Goal: Task Accomplishment & Management: Manage account settings

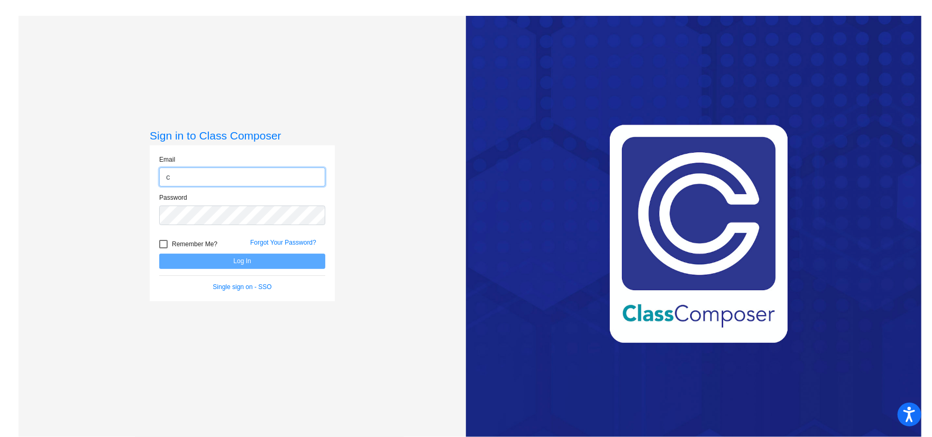
type input "[EMAIL_ADDRESS][DOMAIN_NAME]"
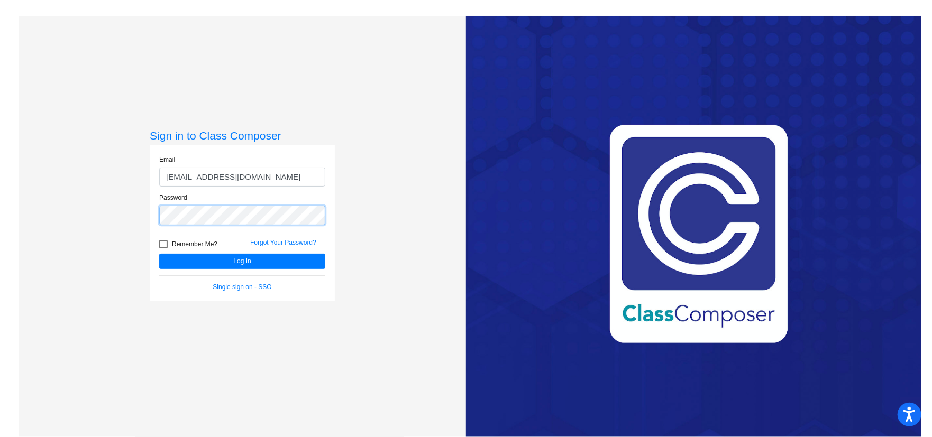
click at [159, 254] on button "Log In" at bounding box center [242, 261] width 166 height 15
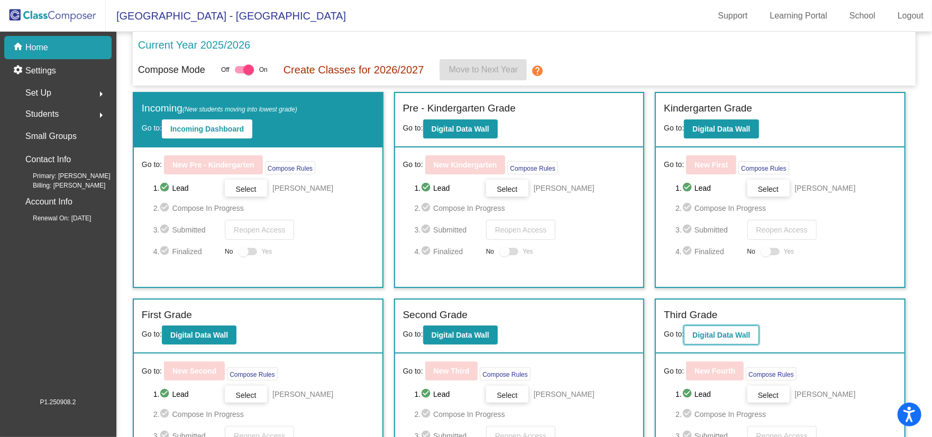
click at [700, 331] on b "Digital Data Wall" at bounding box center [721, 335] width 58 height 8
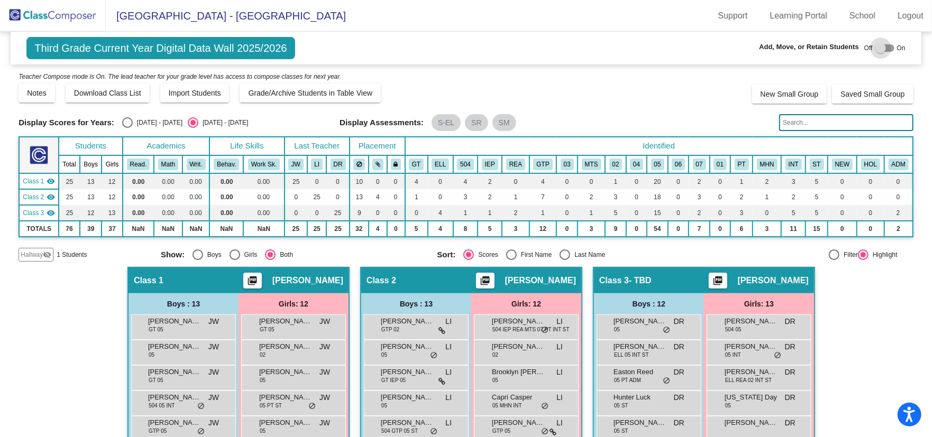
click at [878, 48] on div at bounding box center [880, 48] width 11 height 11
checkbox input "true"
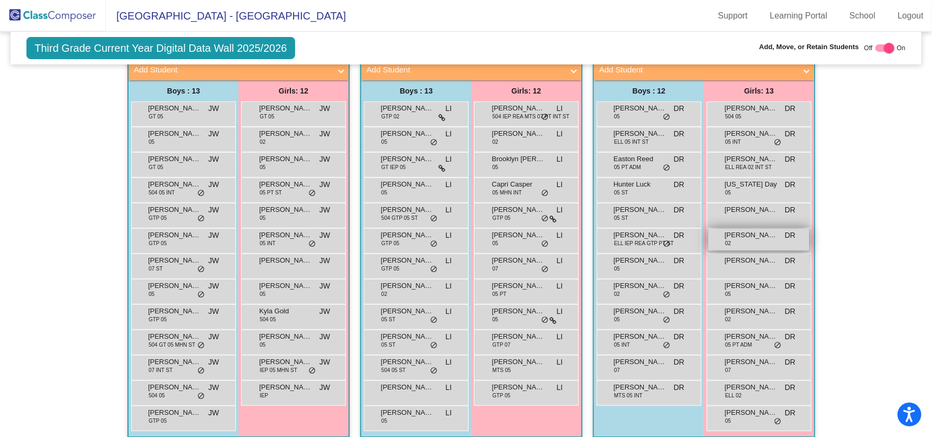
scroll to position [244, 0]
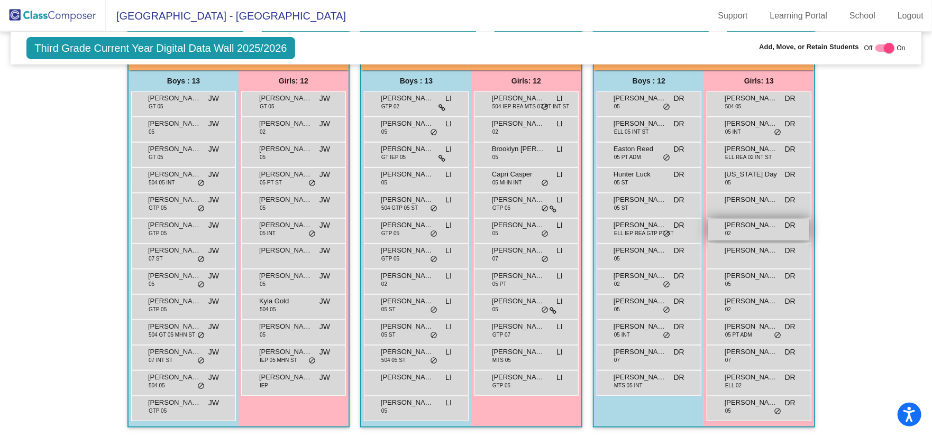
click at [754, 231] on div "[PERSON_NAME] 02 DR lock do_not_disturb_alt" at bounding box center [758, 230] width 101 height 22
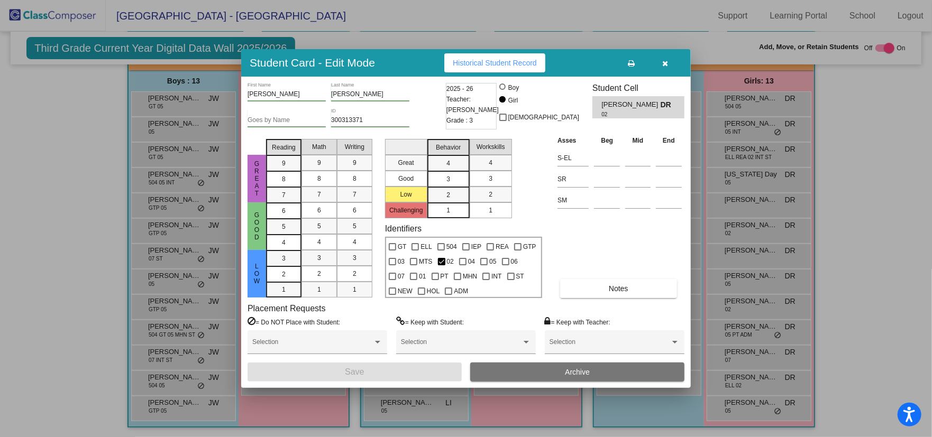
click at [593, 371] on button "Archive" at bounding box center [577, 372] width 214 height 19
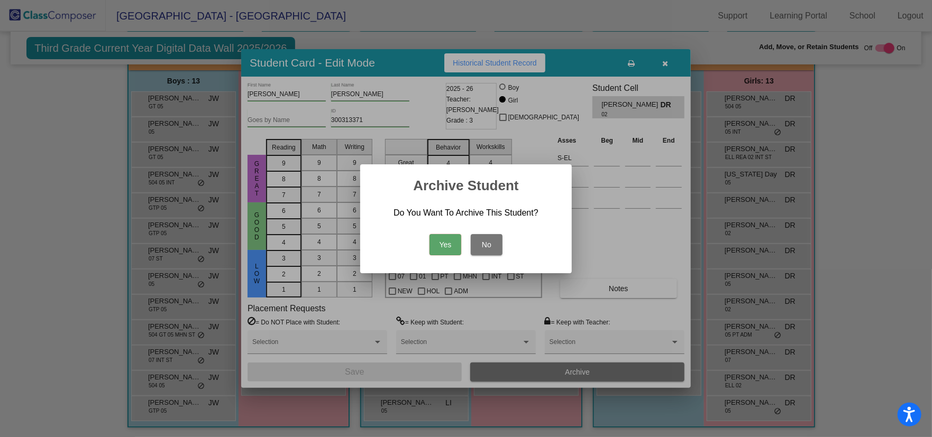
click at [438, 244] on button "Yes" at bounding box center [445, 244] width 32 height 21
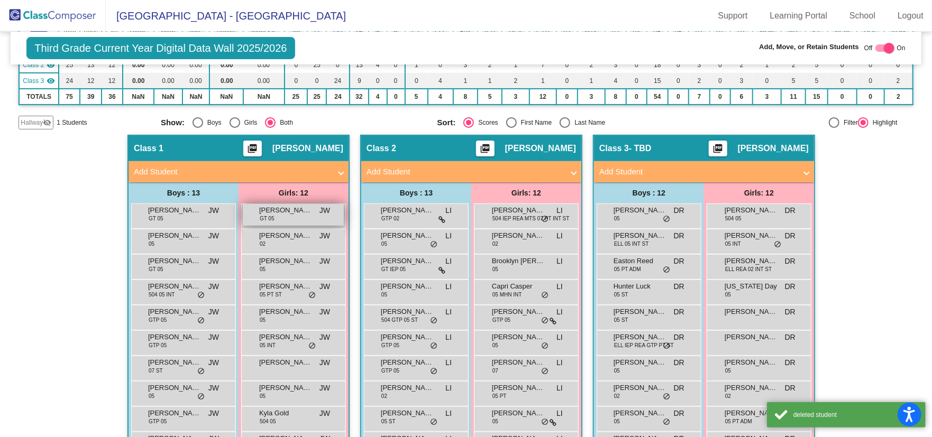
scroll to position [0, 0]
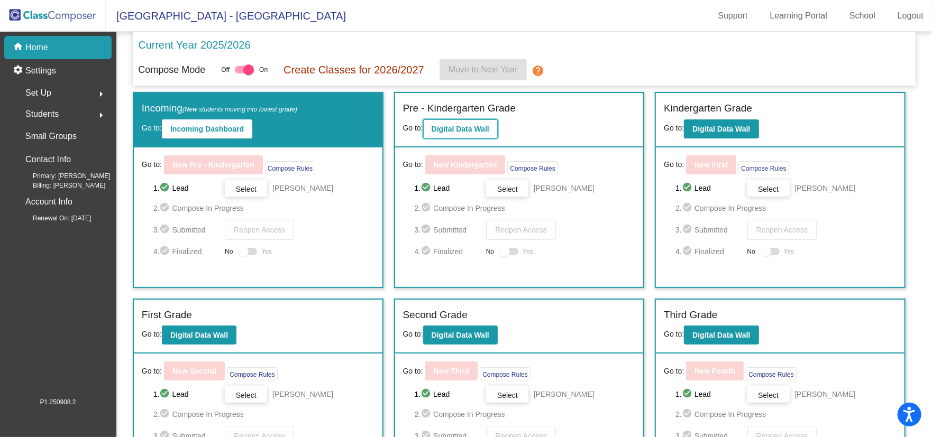
click at [467, 124] on button "Digital Data Wall" at bounding box center [460, 128] width 75 height 19
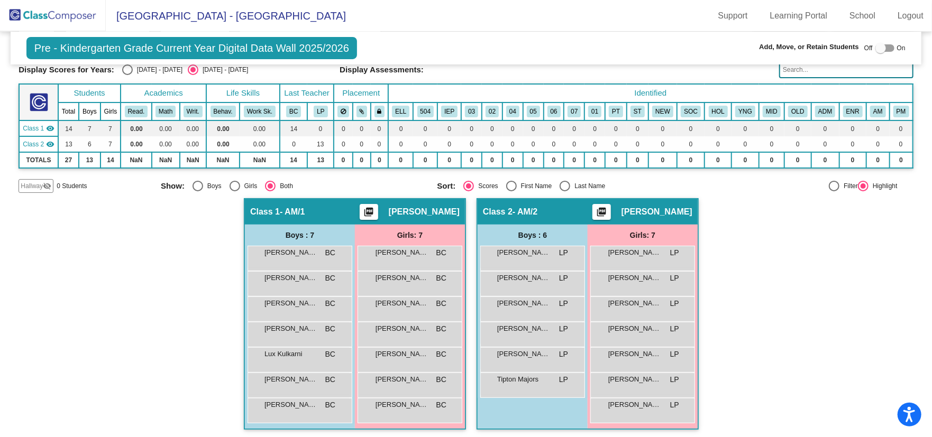
scroll to position [54, 0]
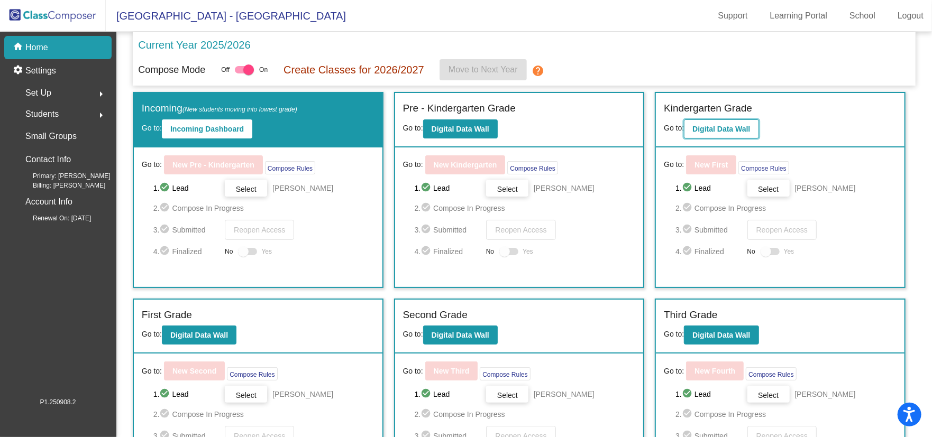
click at [723, 121] on button "Digital Data Wall" at bounding box center [721, 128] width 75 height 19
click at [475, 136] on button "Digital Data Wall" at bounding box center [460, 128] width 75 height 19
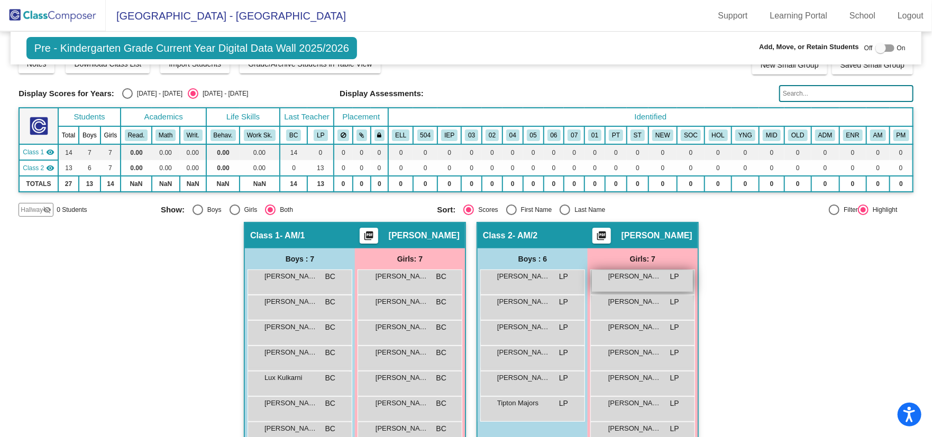
scroll to position [54, 0]
